Goal: Information Seeking & Learning: Learn about a topic

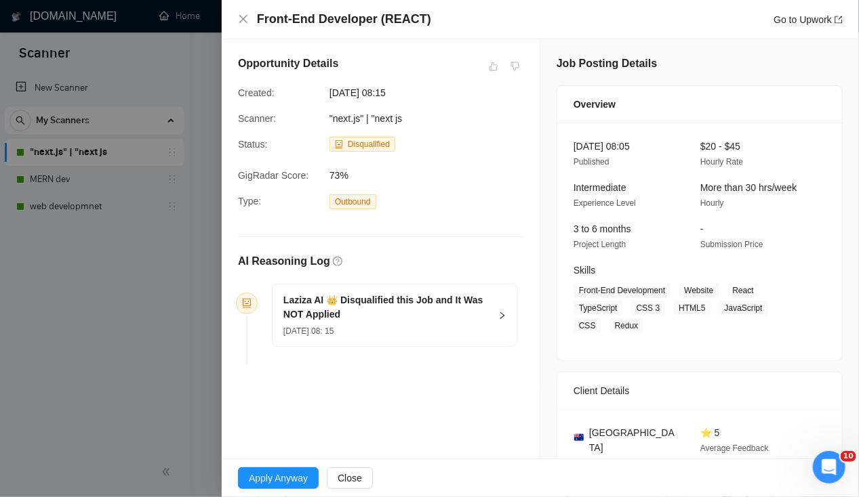
click at [84, 58] on div at bounding box center [429, 248] width 859 height 497
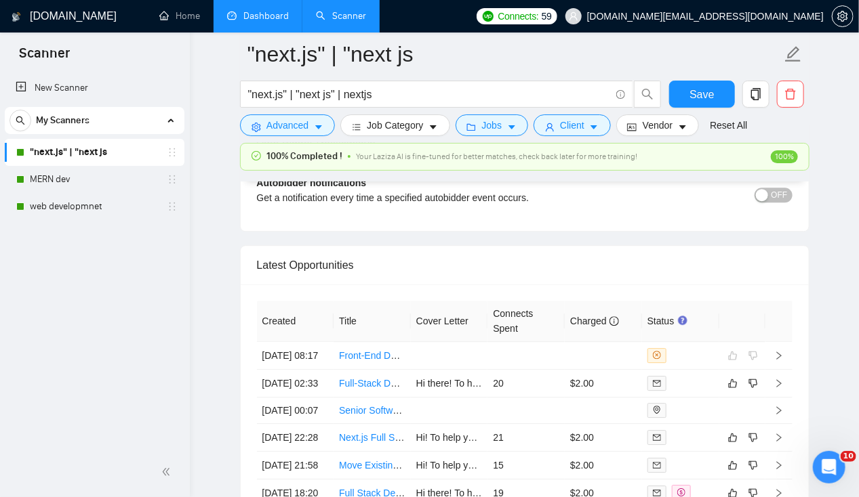
click at [253, 22] on link "Dashboard" at bounding box center [258, 16] width 62 height 12
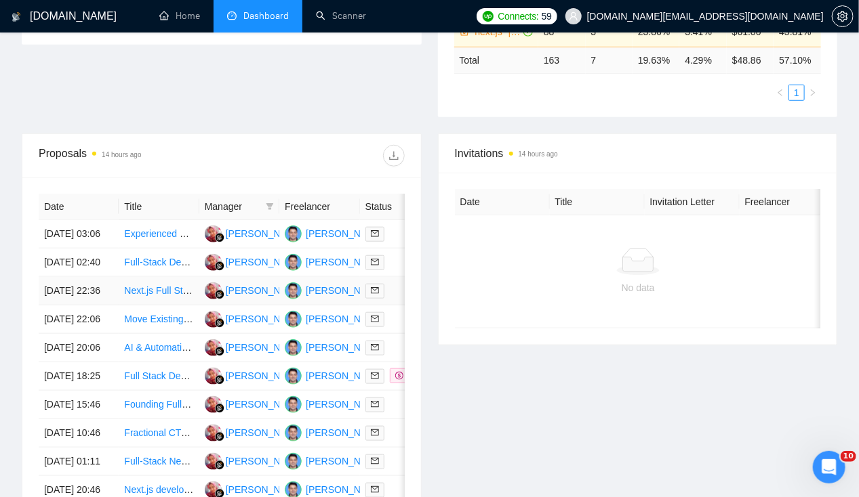
scroll to position [401, 0]
click at [73, 362] on td "[DATE] 20:06" at bounding box center [79, 347] width 80 height 28
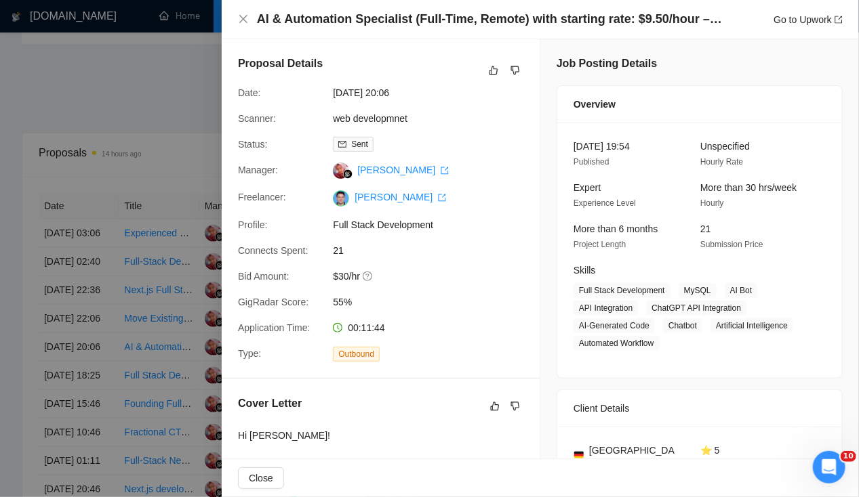
click at [70, 338] on div at bounding box center [429, 248] width 859 height 497
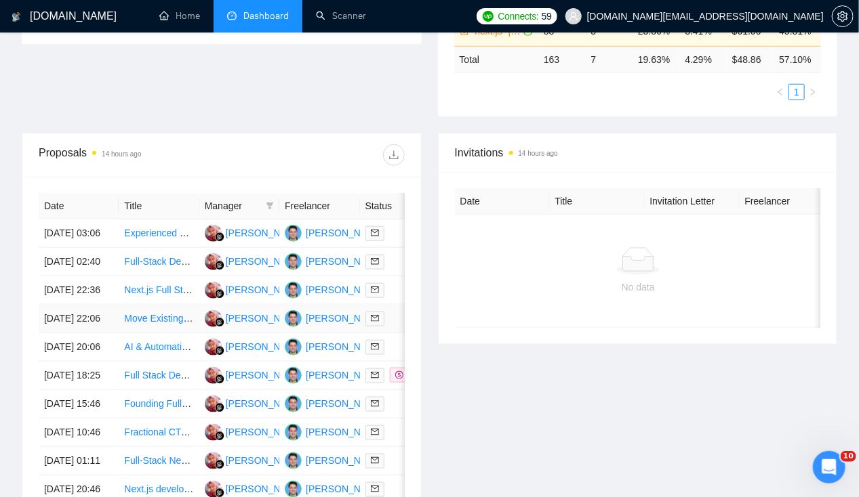
click at [70, 333] on td "[DATE] 22:06" at bounding box center [79, 319] width 80 height 28
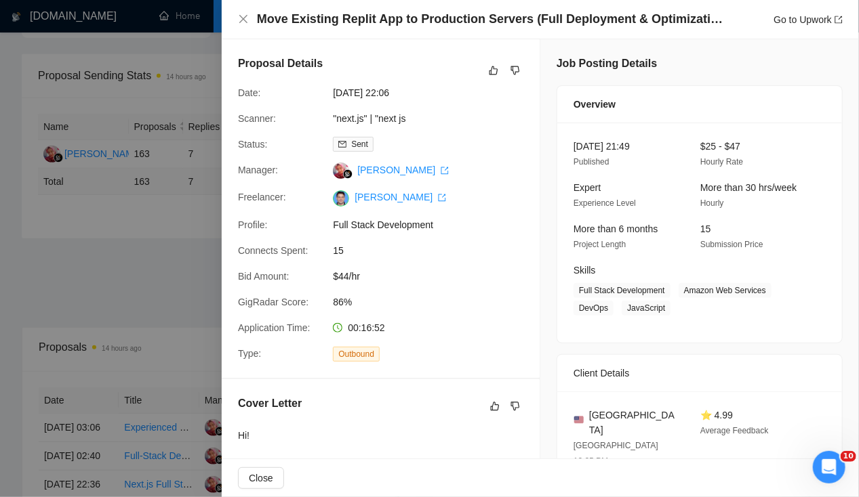
scroll to position [0, 0]
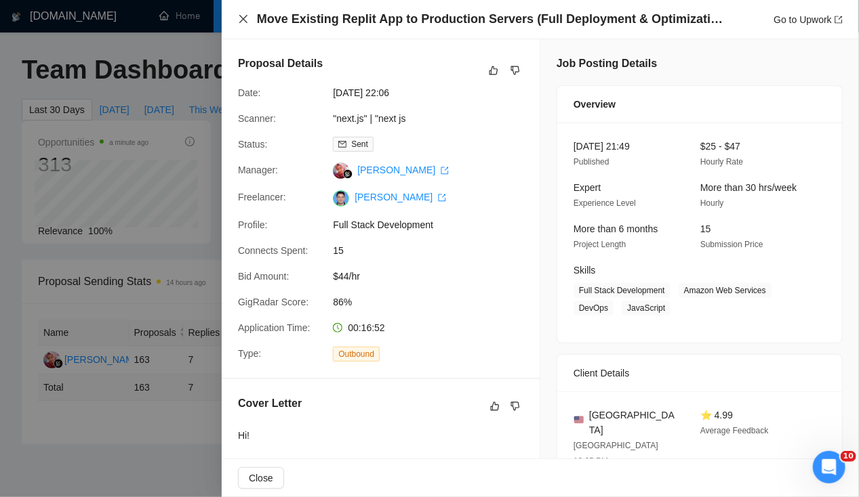
click at [243, 23] on icon "close" at bounding box center [243, 19] width 11 height 11
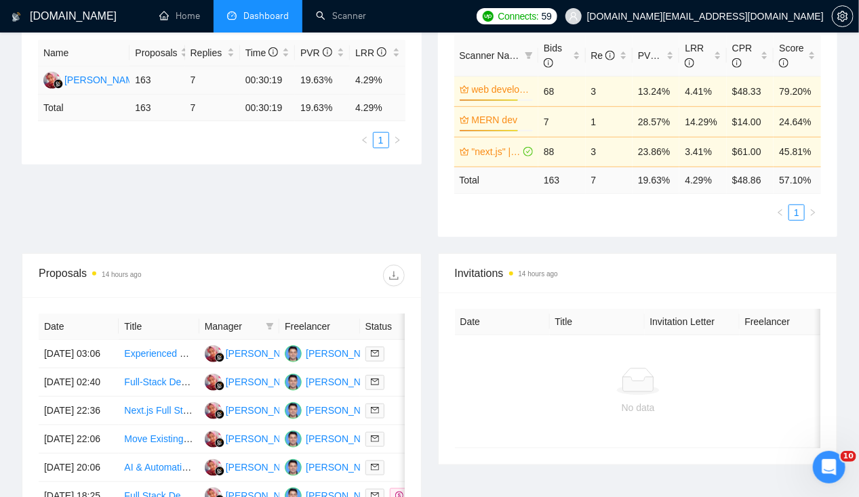
scroll to position [324, 0]
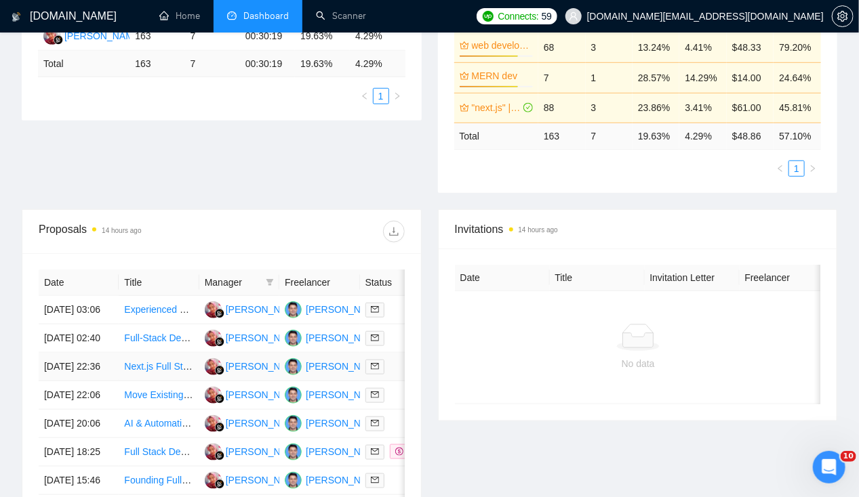
click at [79, 380] on td "[DATE] 22:36" at bounding box center [79, 367] width 80 height 28
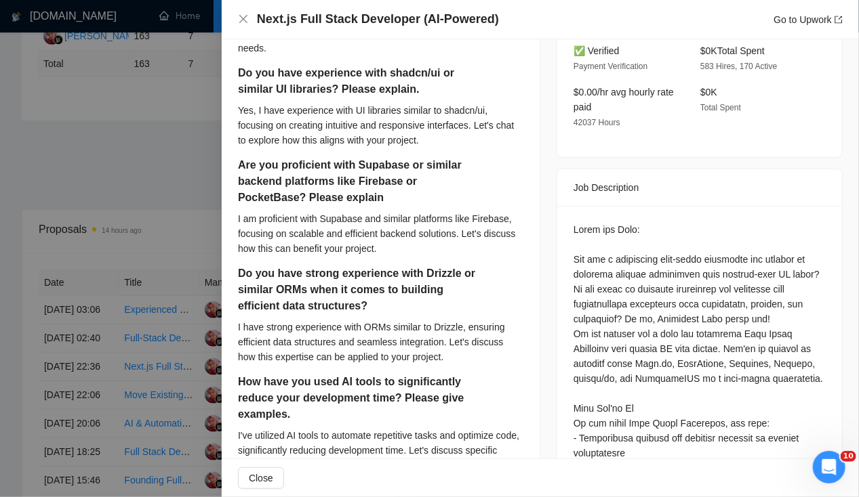
scroll to position [454, 0]
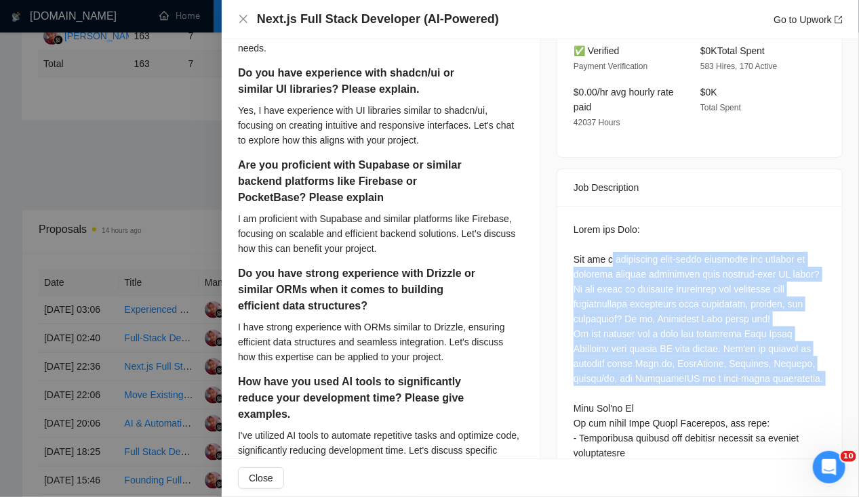
drag, startPoint x: 606, startPoint y: 224, endPoint x: 747, endPoint y: 355, distance: 192.3
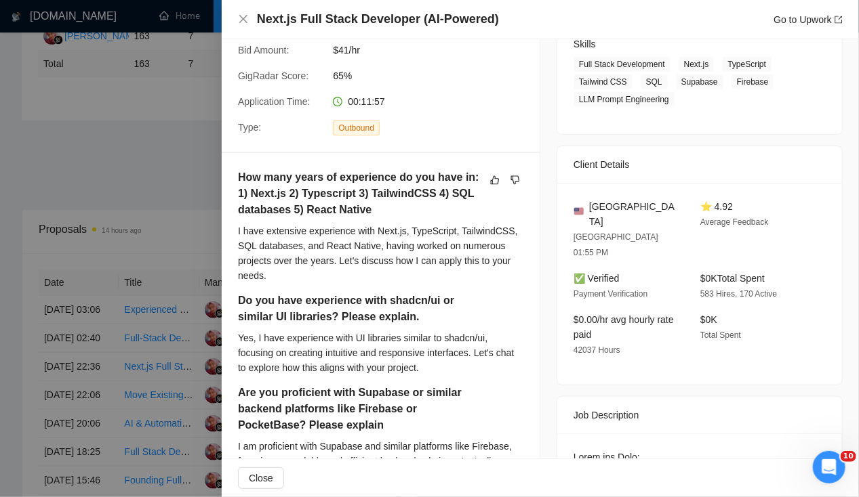
scroll to position [0, 0]
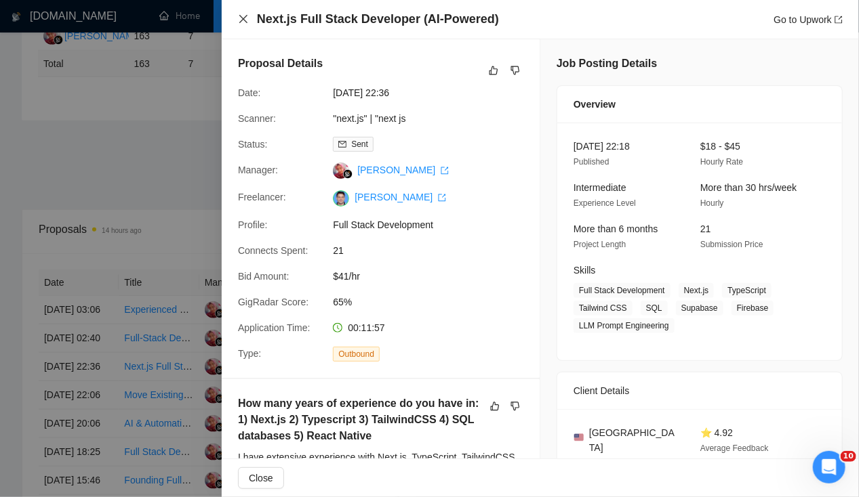
click at [241, 22] on icon "close" at bounding box center [243, 19] width 8 height 8
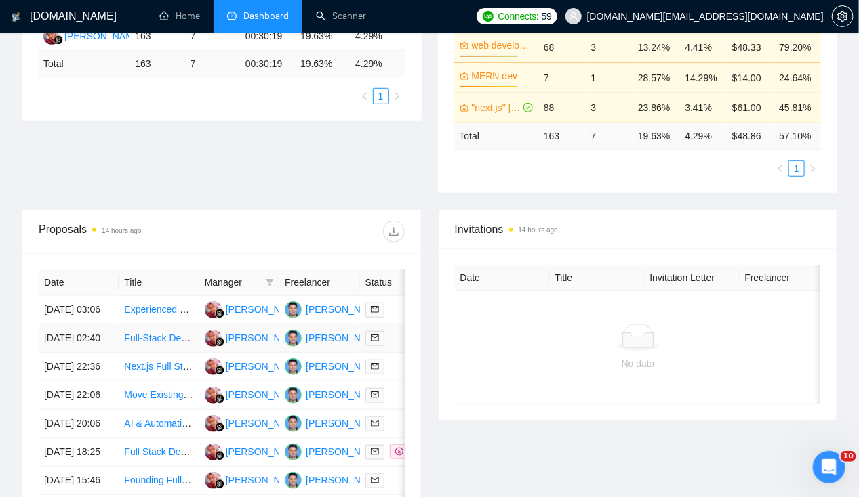
click at [71, 332] on td "[DATE] 02:40" at bounding box center [79, 339] width 80 height 28
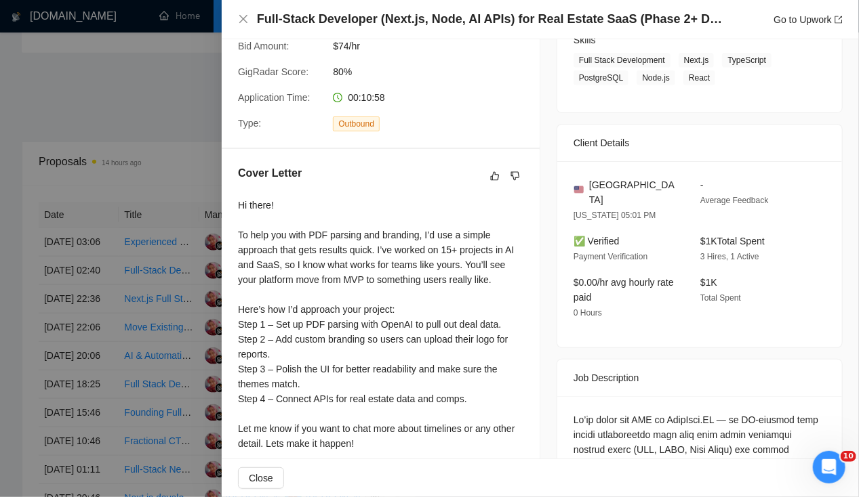
scroll to position [230, 0]
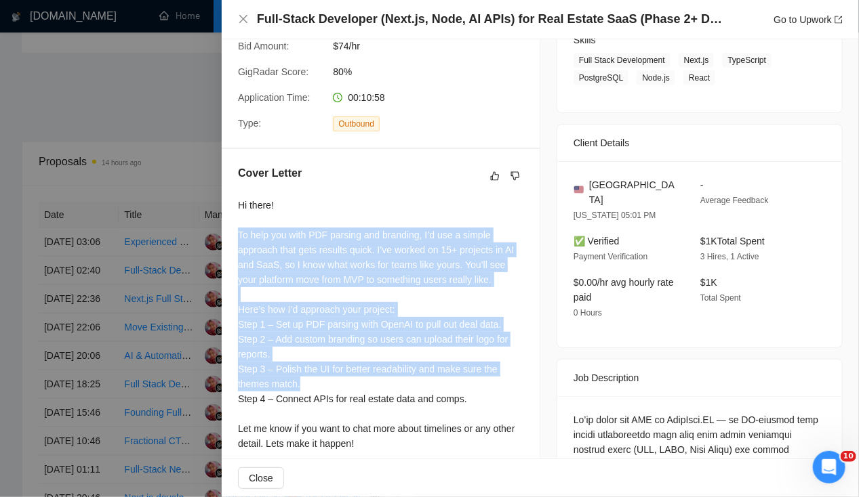
drag, startPoint x: 239, startPoint y: 232, endPoint x: 491, endPoint y: 386, distance: 295.7
click at [491, 386] on div "Hi there! To help you with PDF parsing and branding, I’d use a simple approach …" at bounding box center [380, 362] width 285 height 328
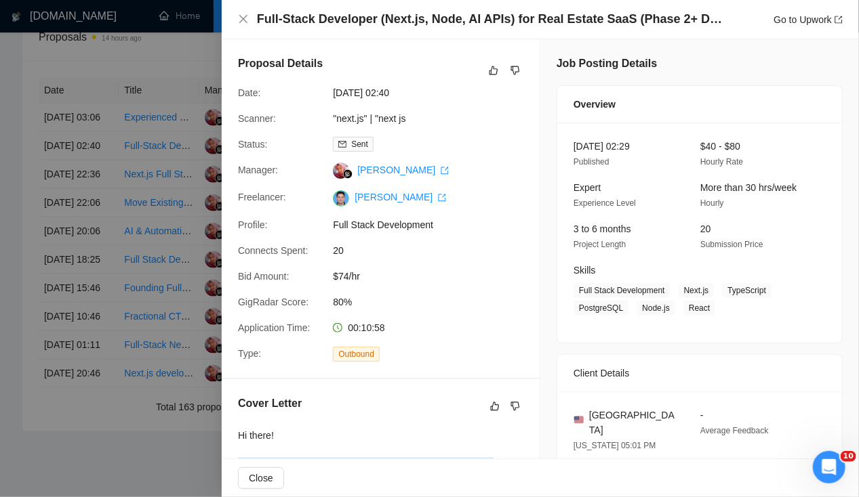
scroll to position [0, 0]
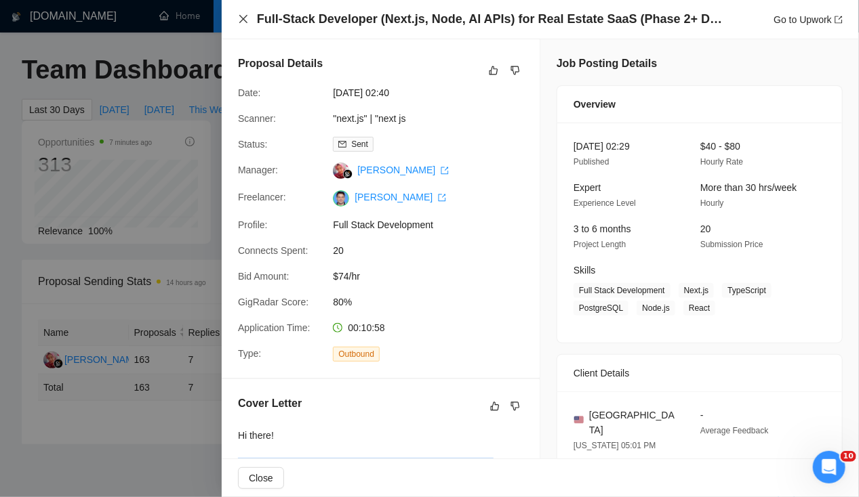
click at [241, 18] on icon "close" at bounding box center [243, 19] width 8 height 8
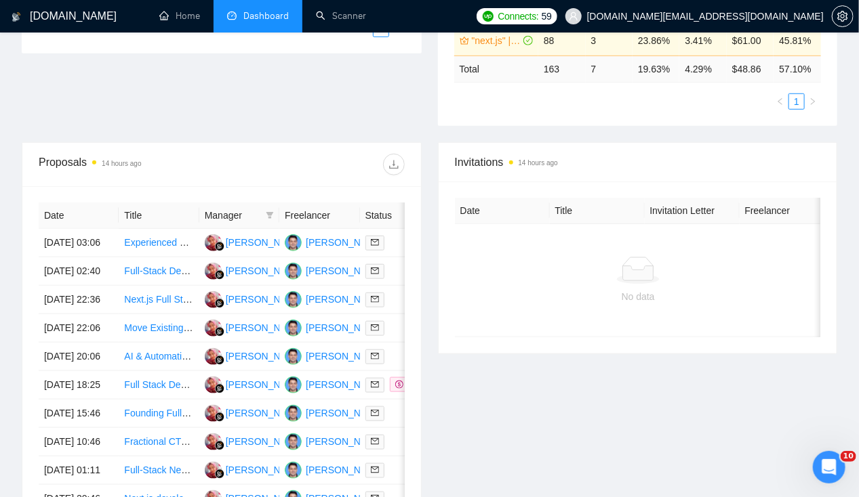
scroll to position [392, 0]
click at [71, 228] on td "[DATE] 03:06" at bounding box center [79, 242] width 80 height 28
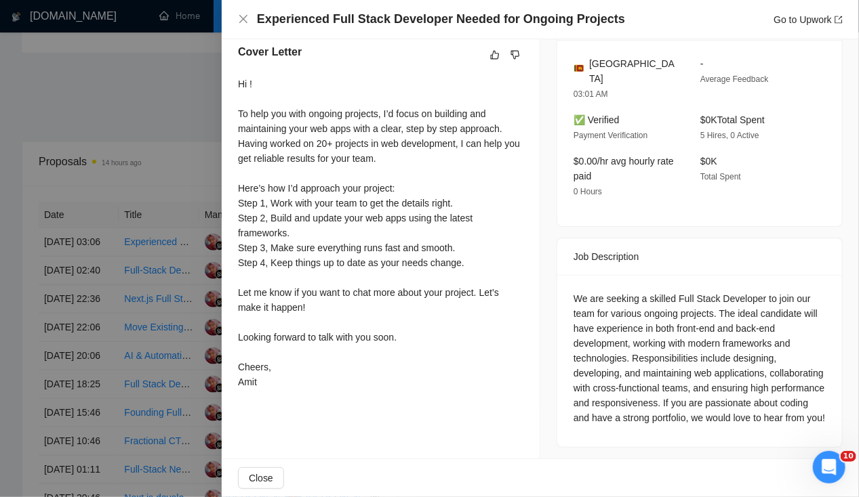
scroll to position [0, 0]
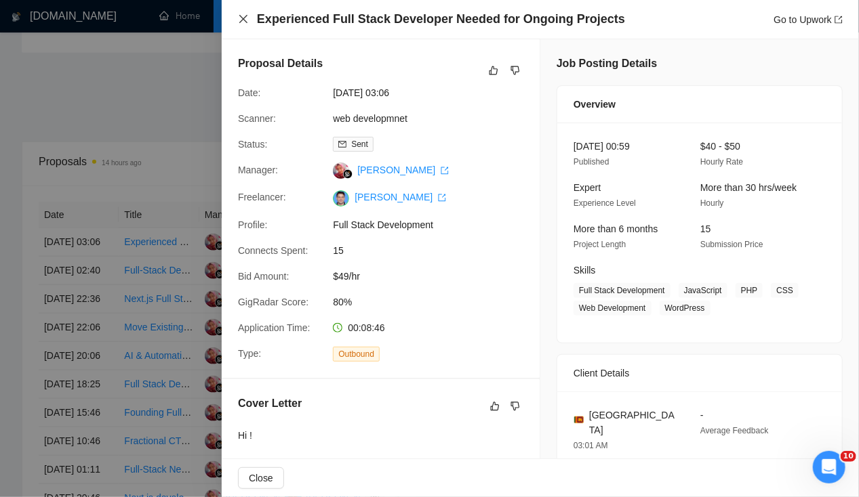
click at [241, 24] on icon "close" at bounding box center [243, 19] width 11 height 11
